Goal: Task Accomplishment & Management: Manage account settings

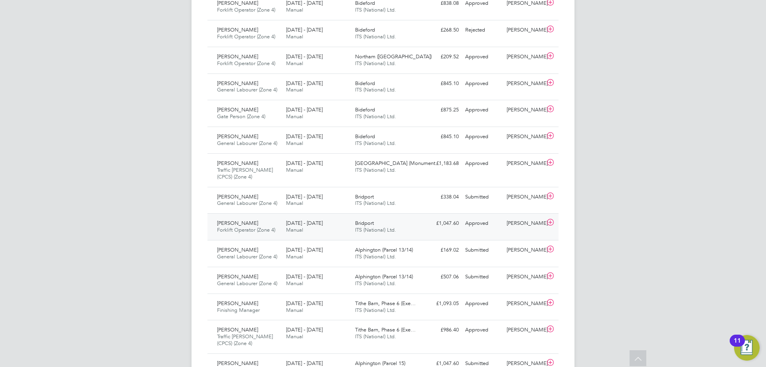
click at [502, 227] on div "Approved" at bounding box center [482, 223] width 41 height 13
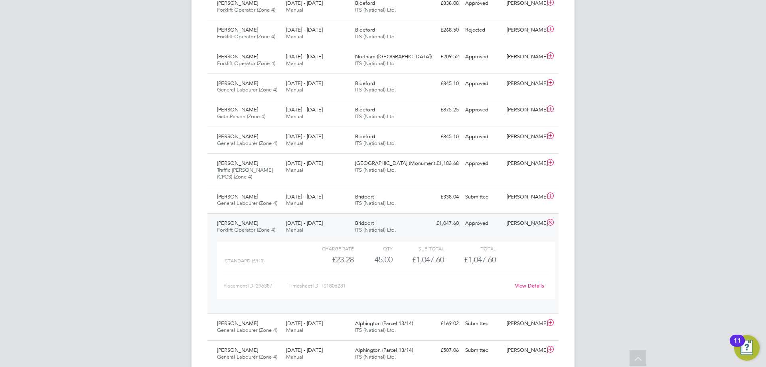
click at [528, 285] on link "View Details" at bounding box center [529, 285] width 29 height 7
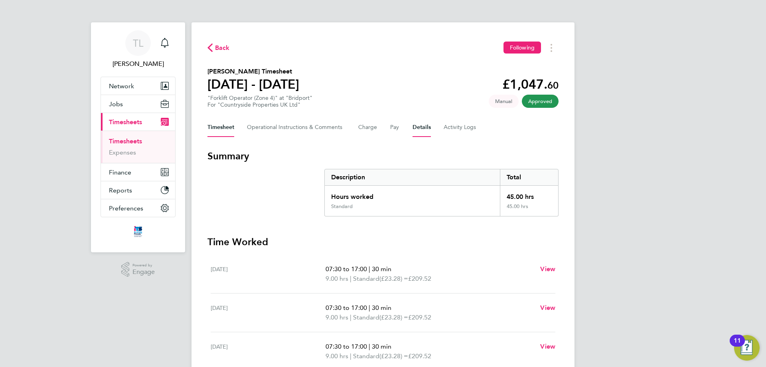
click at [414, 125] on button "Details" at bounding box center [421, 127] width 18 height 19
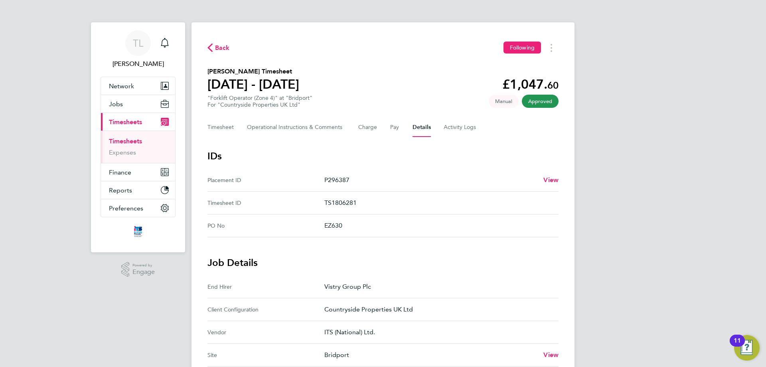
click at [221, 48] on span "Back" at bounding box center [222, 48] width 15 height 10
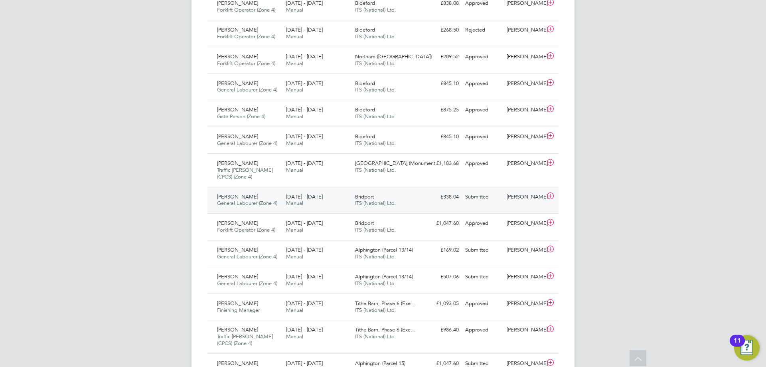
click at [380, 191] on div "Bridport ITS (National) Ltd." at bounding box center [386, 200] width 69 height 20
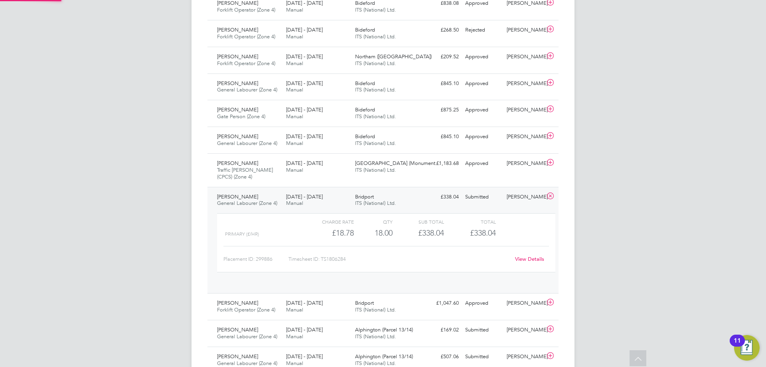
scroll to position [14, 78]
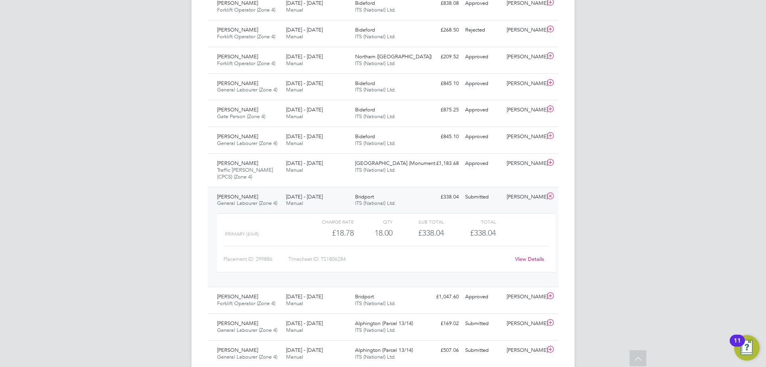
click at [527, 260] on link "View Details" at bounding box center [529, 258] width 29 height 7
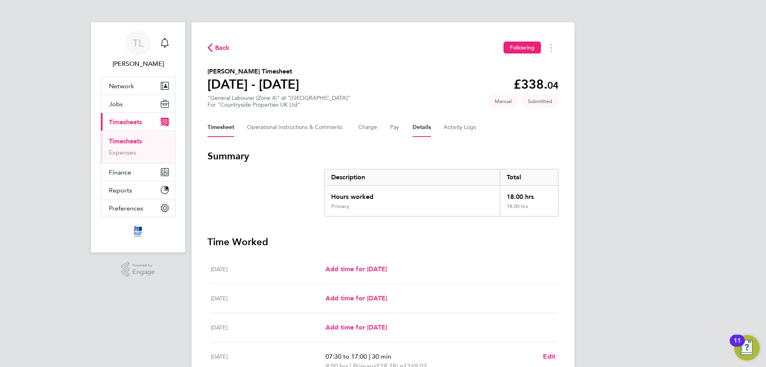
click at [427, 123] on button "Details" at bounding box center [421, 127] width 18 height 19
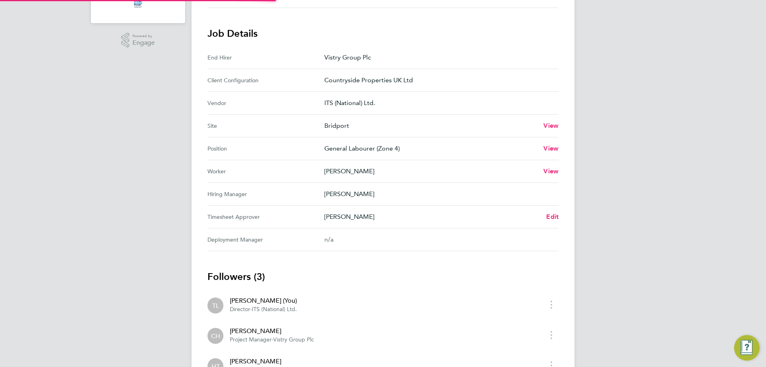
scroll to position [297, 0]
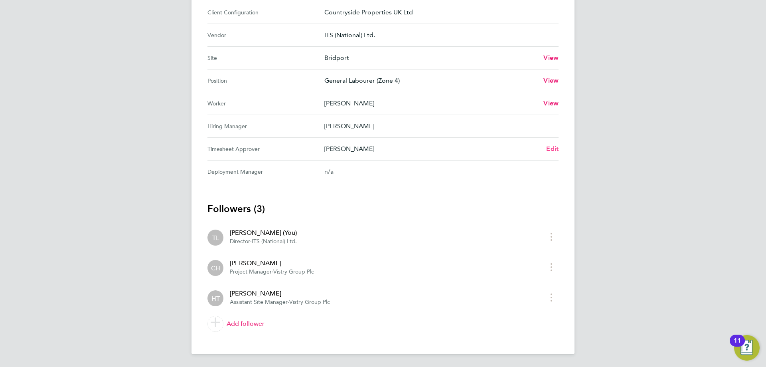
click at [550, 150] on span "Edit" at bounding box center [552, 149] width 12 height 8
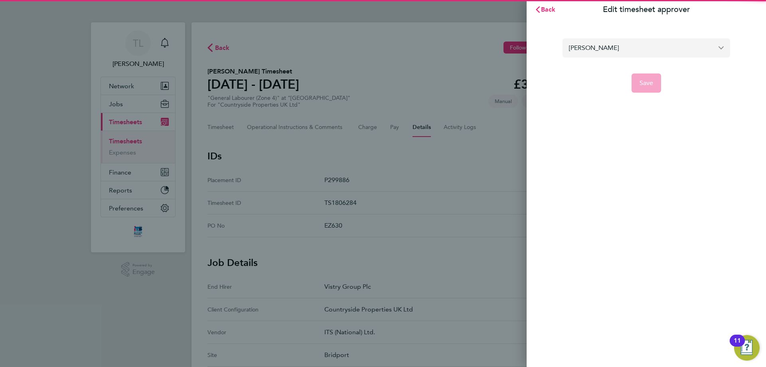
click at [613, 45] on input "Henry Tucker" at bounding box center [646, 47] width 168 height 19
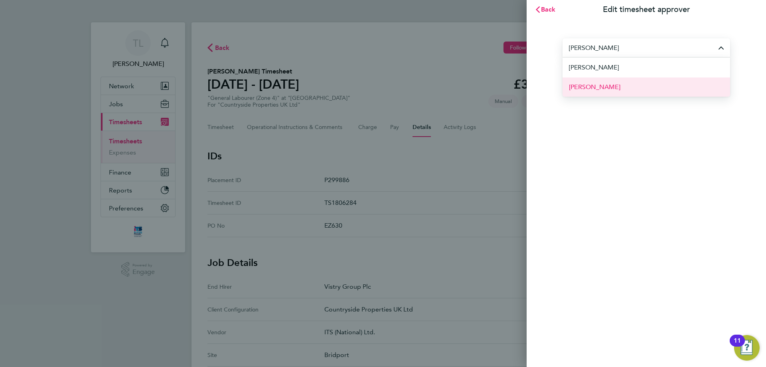
click at [613, 89] on li "[PERSON_NAME]" at bounding box center [646, 87] width 168 height 20
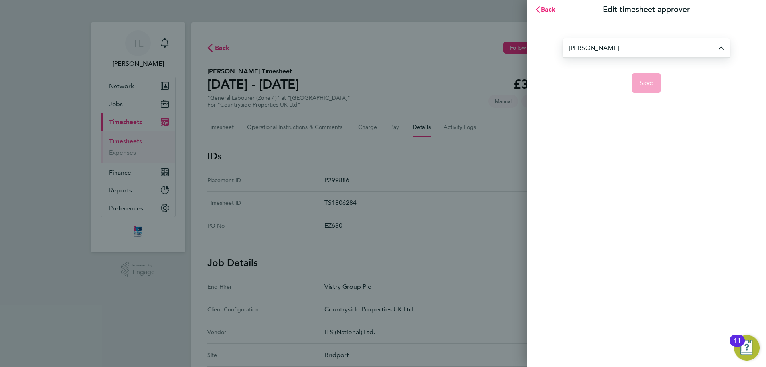
type input "[PERSON_NAME]"
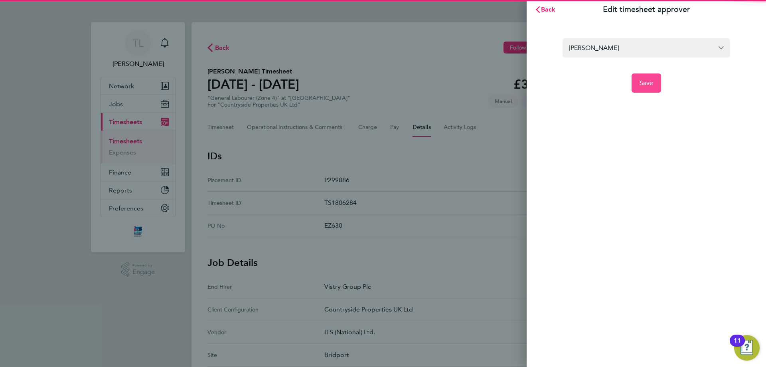
click at [651, 83] on span "Save" at bounding box center [646, 83] width 14 height 8
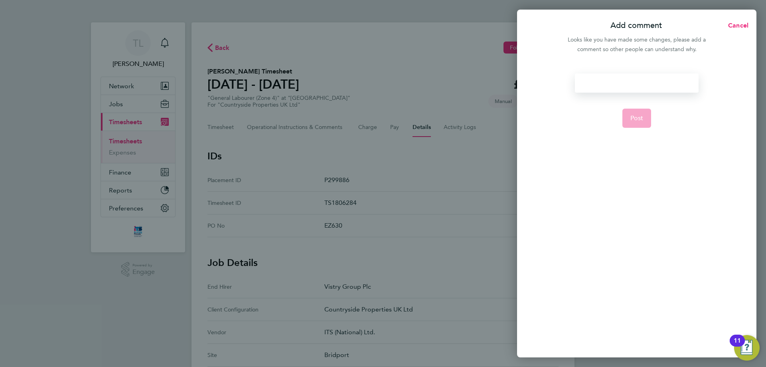
click at [623, 83] on div at bounding box center [636, 82] width 123 height 19
click at [637, 119] on span "Post" at bounding box center [636, 118] width 13 height 8
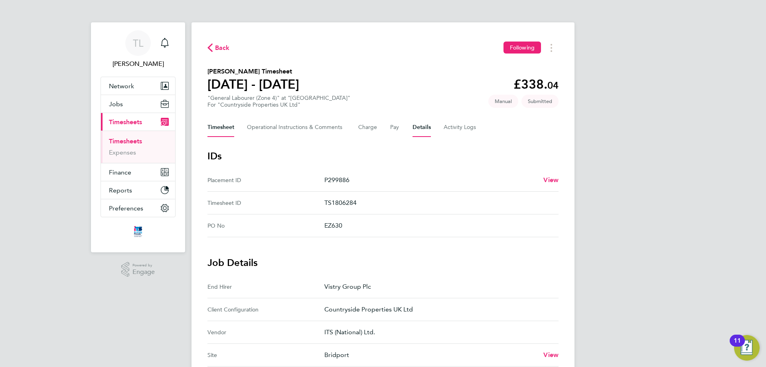
click at [222, 124] on button "Timesheet" at bounding box center [220, 127] width 27 height 19
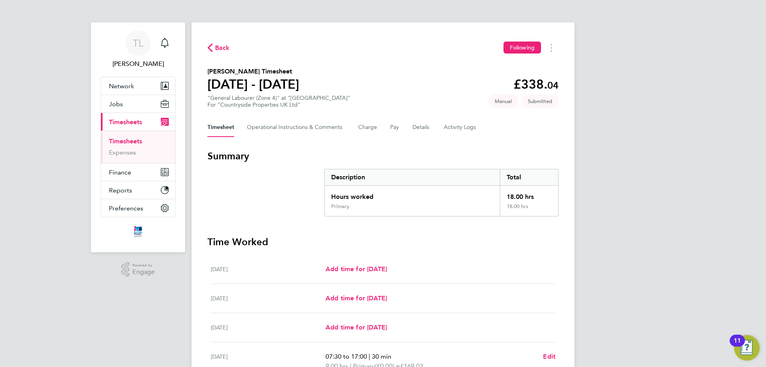
click at [220, 48] on span "Back" at bounding box center [222, 48] width 15 height 10
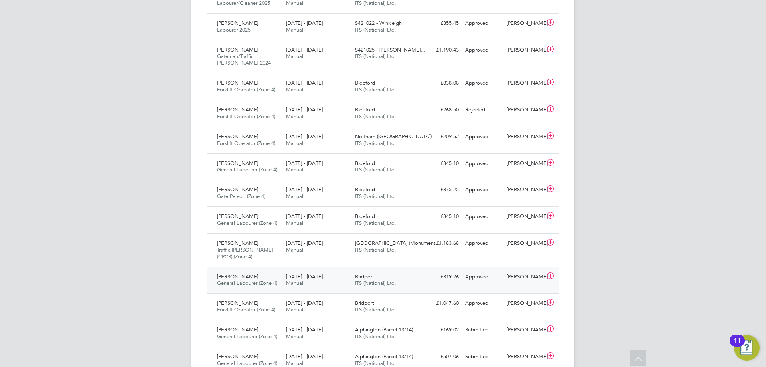
click at [406, 279] on div "Bridport ITS (National) Ltd." at bounding box center [386, 280] width 69 height 20
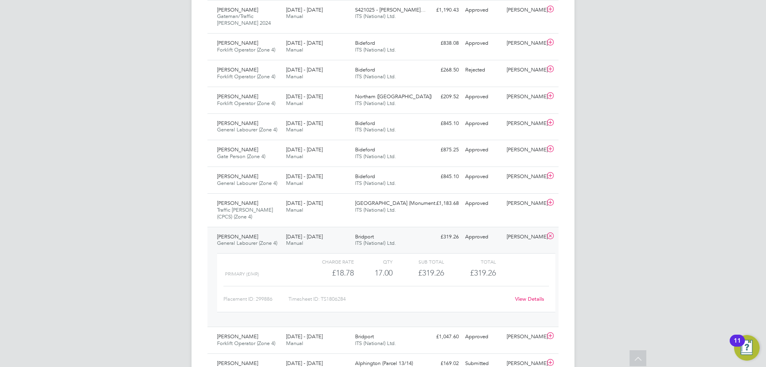
click at [524, 299] on link "View Details" at bounding box center [529, 298] width 29 height 7
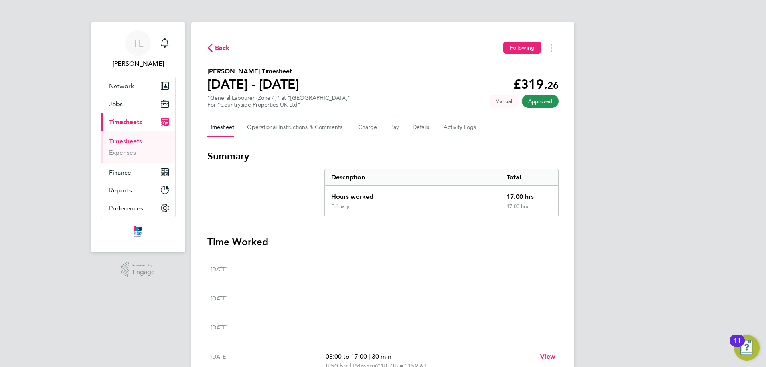
click at [221, 46] on span "Back" at bounding box center [222, 48] width 15 height 10
